Goal: Information Seeking & Learning: Understand process/instructions

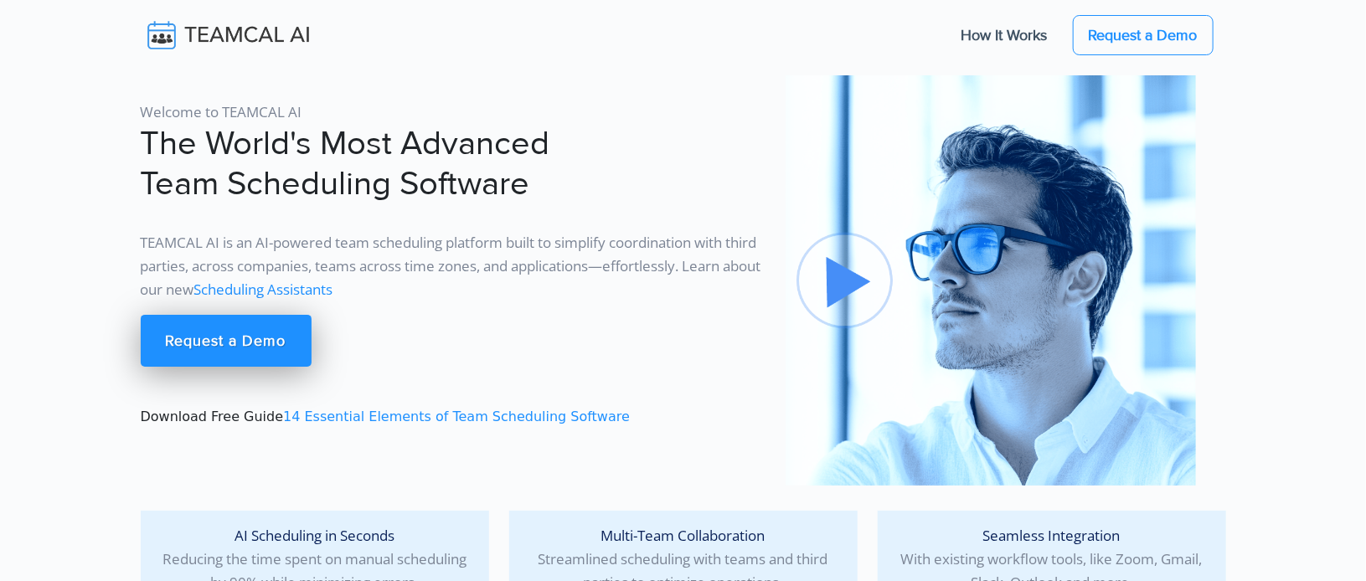
click at [195, 33] on img at bounding box center [240, 35] width 199 height 35
click at [992, 35] on link "How It Works" at bounding box center [1005, 35] width 120 height 35
